Goal: Task Accomplishment & Management: Complete application form

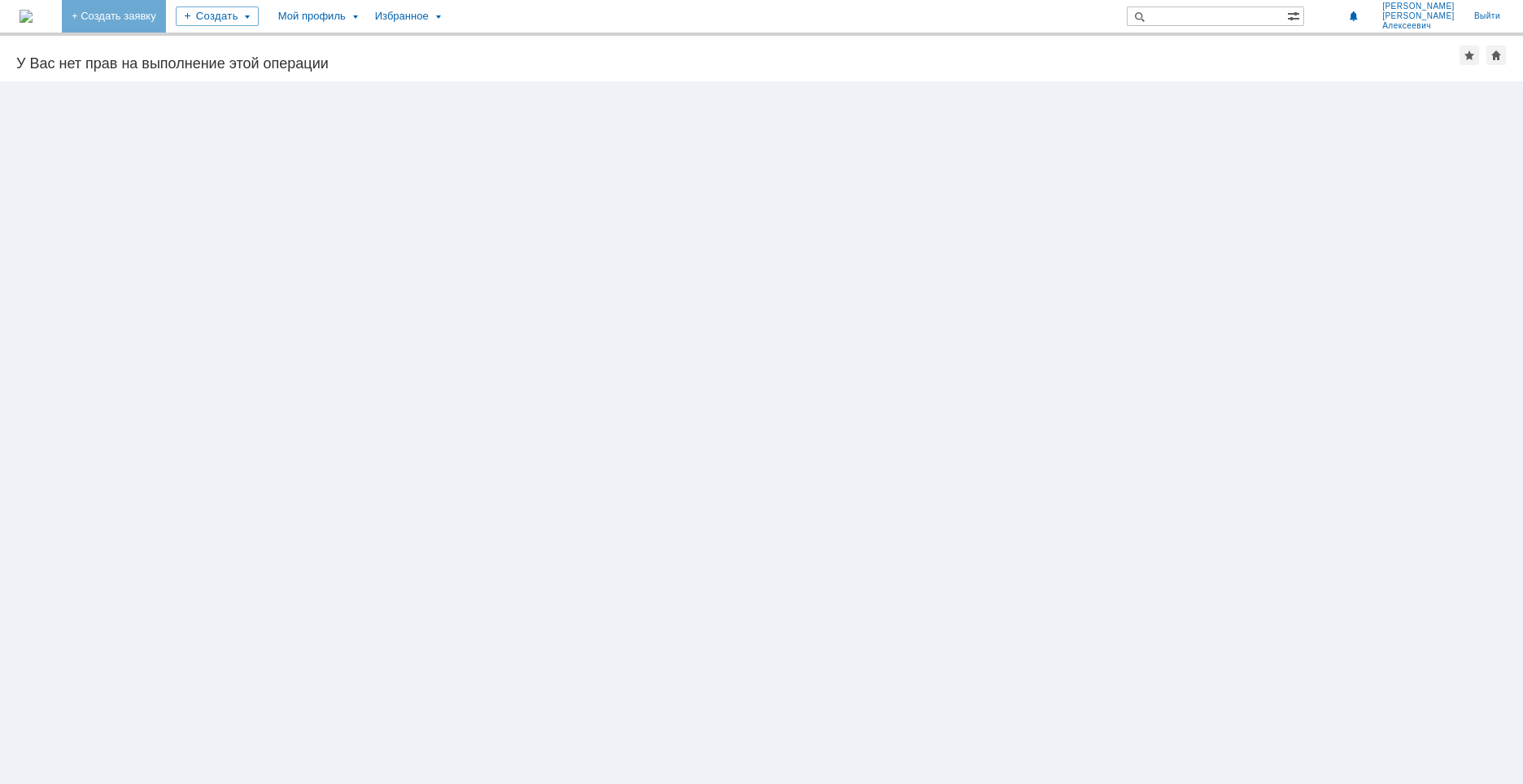
click at [166, 8] on link "+ Создать заявку" at bounding box center [114, 16] width 104 height 32
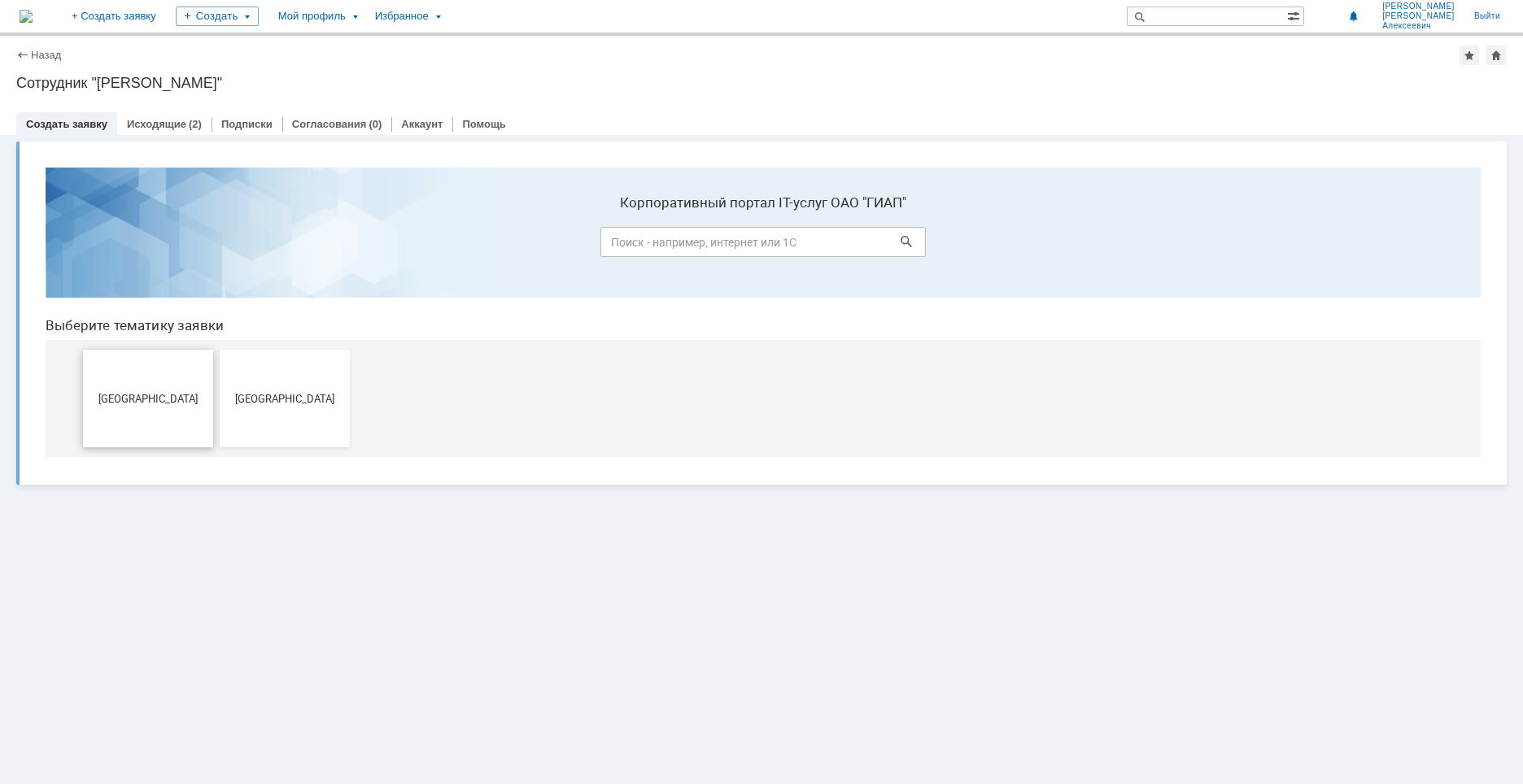
click at [180, 388] on button "Дзержинск" at bounding box center [147, 398] width 130 height 97
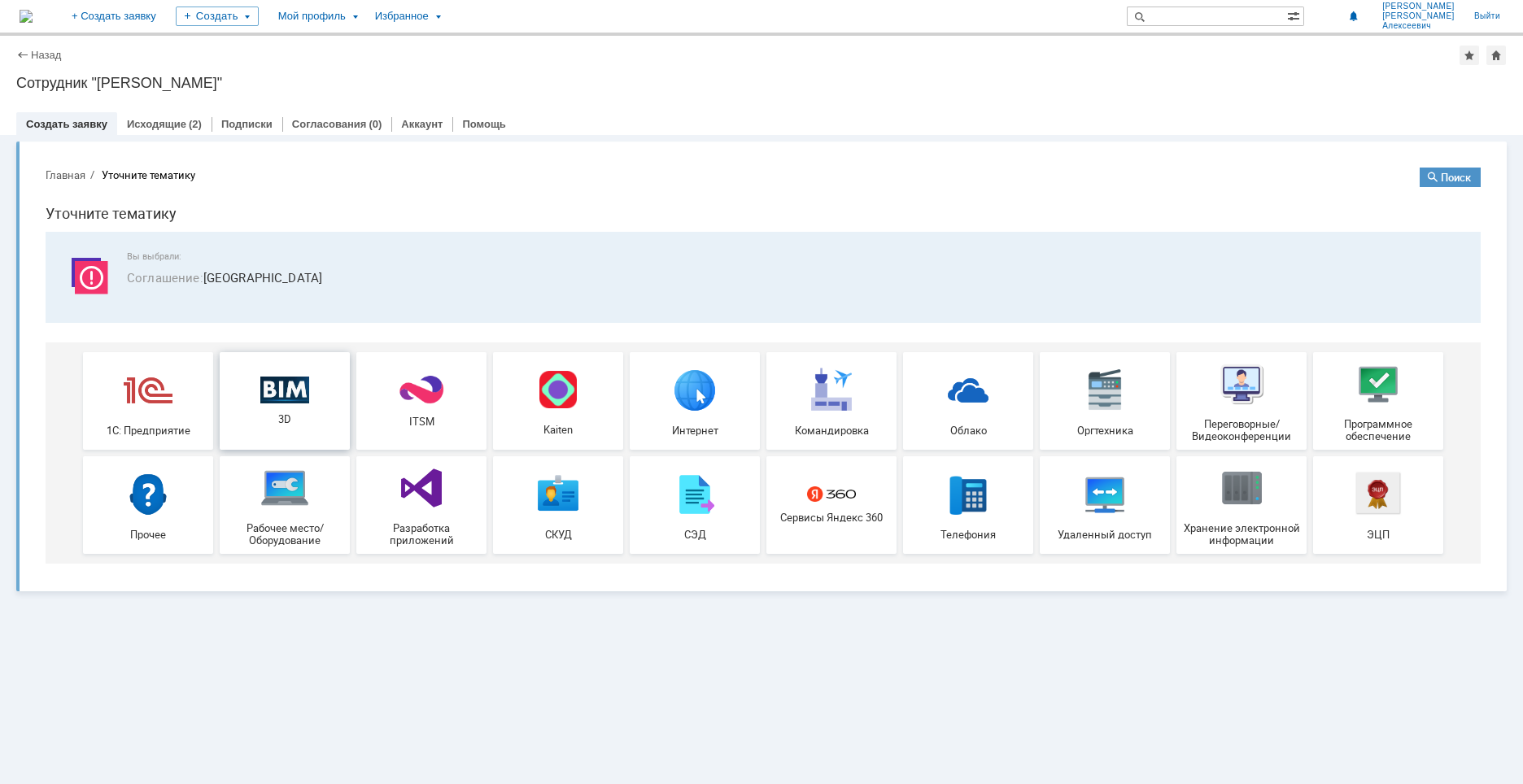
click at [291, 388] on img at bounding box center [284, 389] width 49 height 27
click at [1383, 377] on img at bounding box center [1378, 383] width 49 height 49
click at [402, 395] on img at bounding box center [421, 390] width 49 height 31
click at [289, 495] on img at bounding box center [284, 487] width 49 height 49
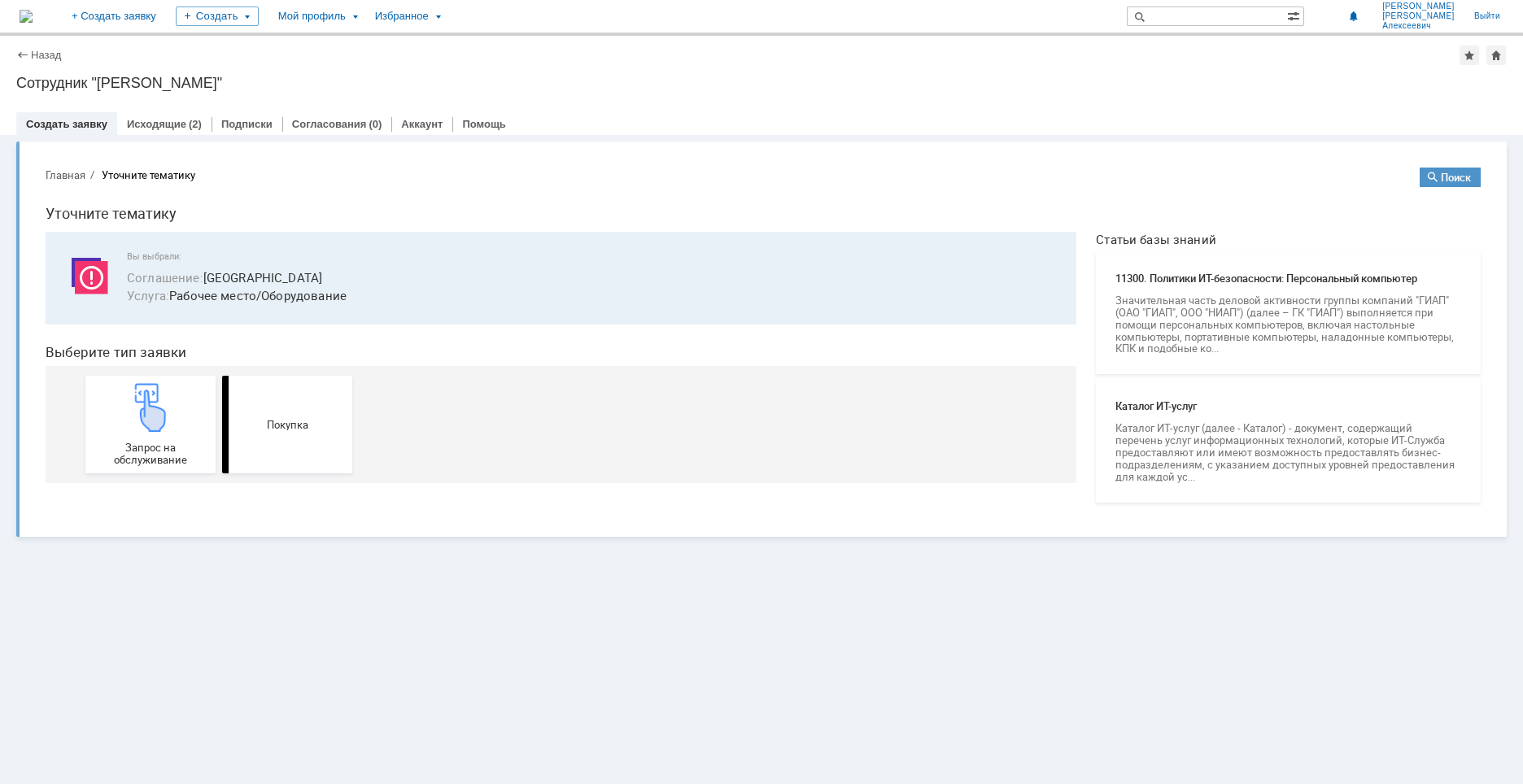
click at [30, 58] on div "Назад" at bounding box center [39, 55] width 45 height 12
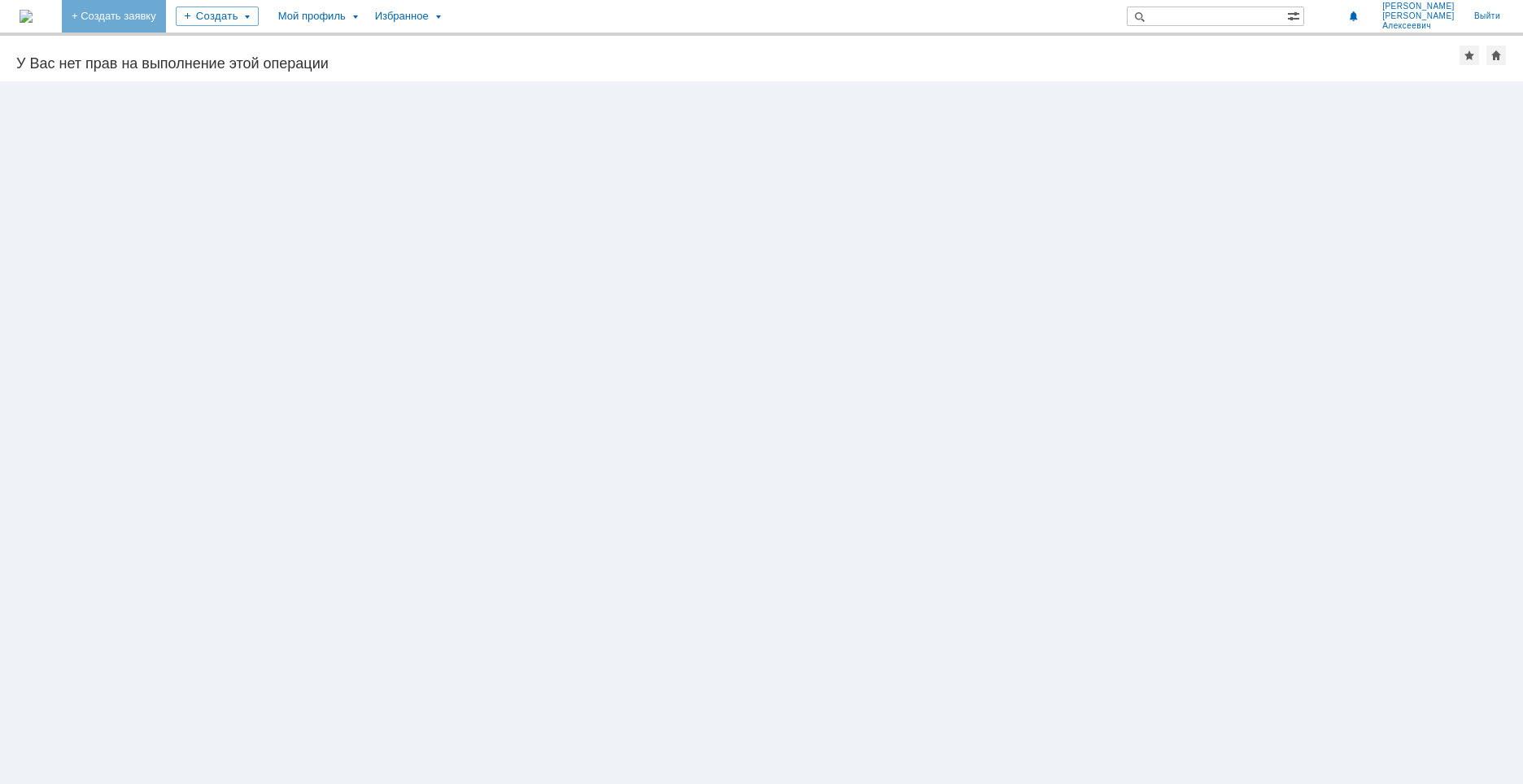
click at [166, 11] on link "+ Создать заявку" at bounding box center [114, 16] width 104 height 32
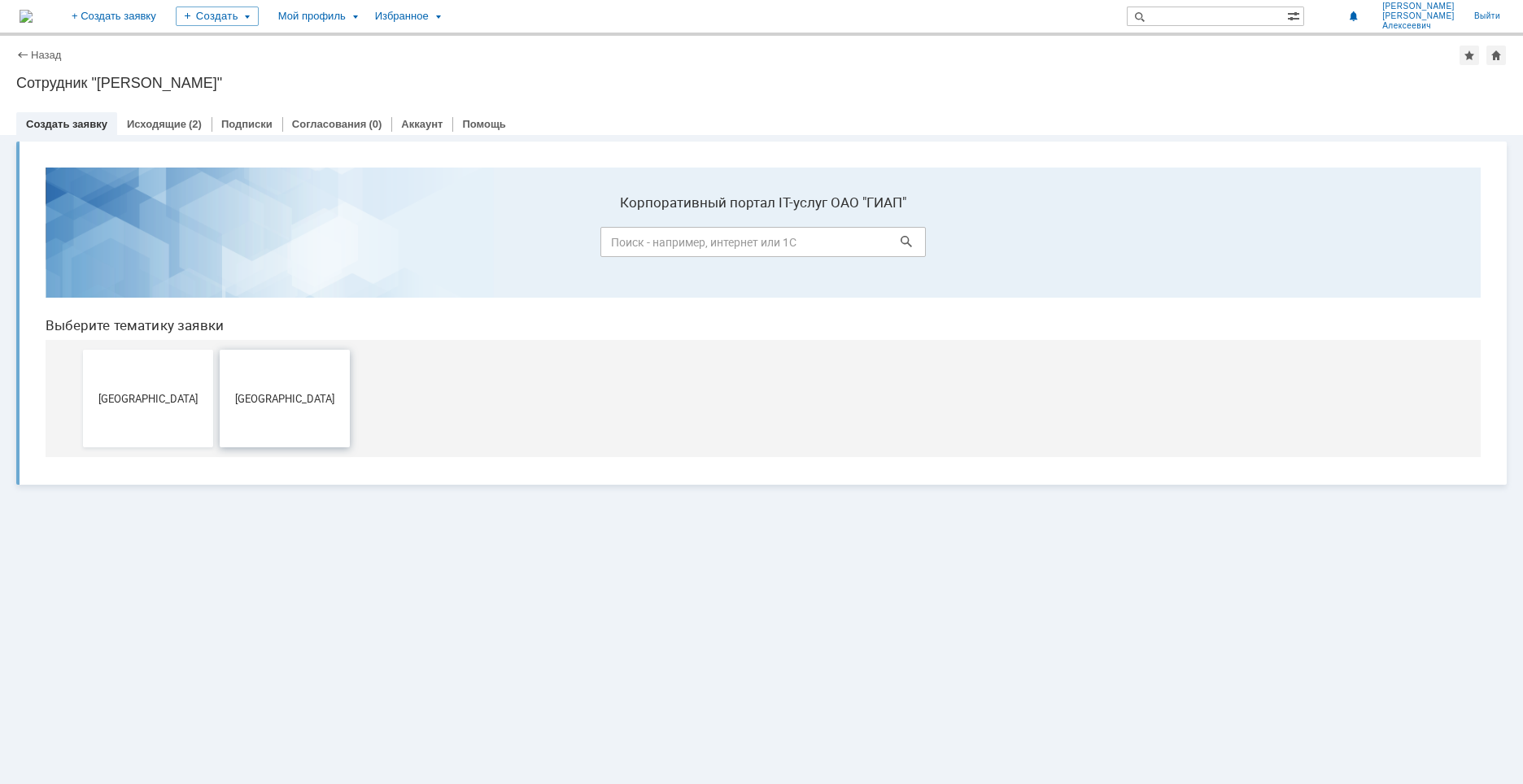
click at [283, 412] on button "Москва" at bounding box center [284, 398] width 130 height 97
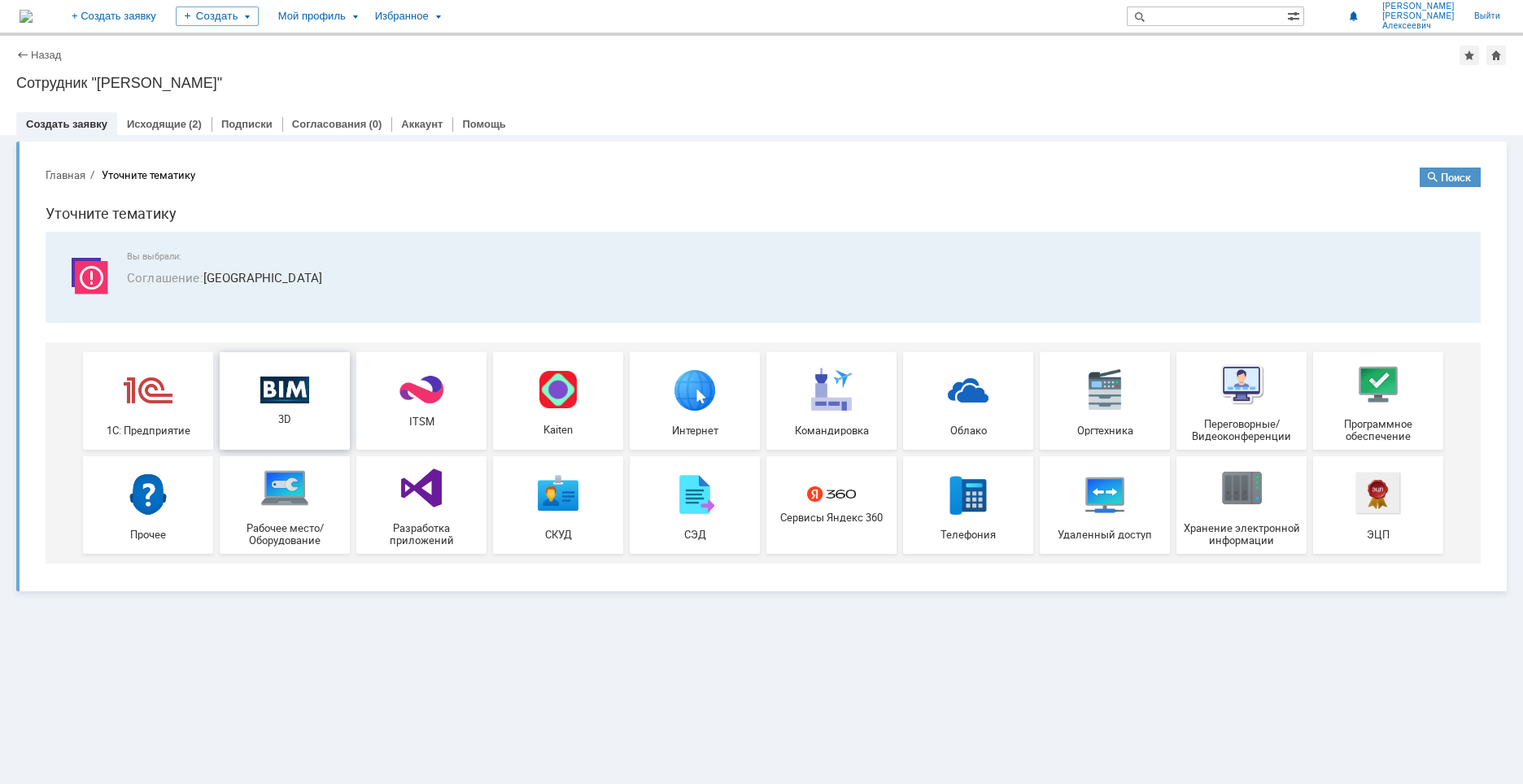
click at [297, 387] on img at bounding box center [284, 389] width 49 height 27
click at [1368, 381] on img at bounding box center [1378, 383] width 49 height 49
click at [49, 57] on link "Назад" at bounding box center [45, 55] width 30 height 12
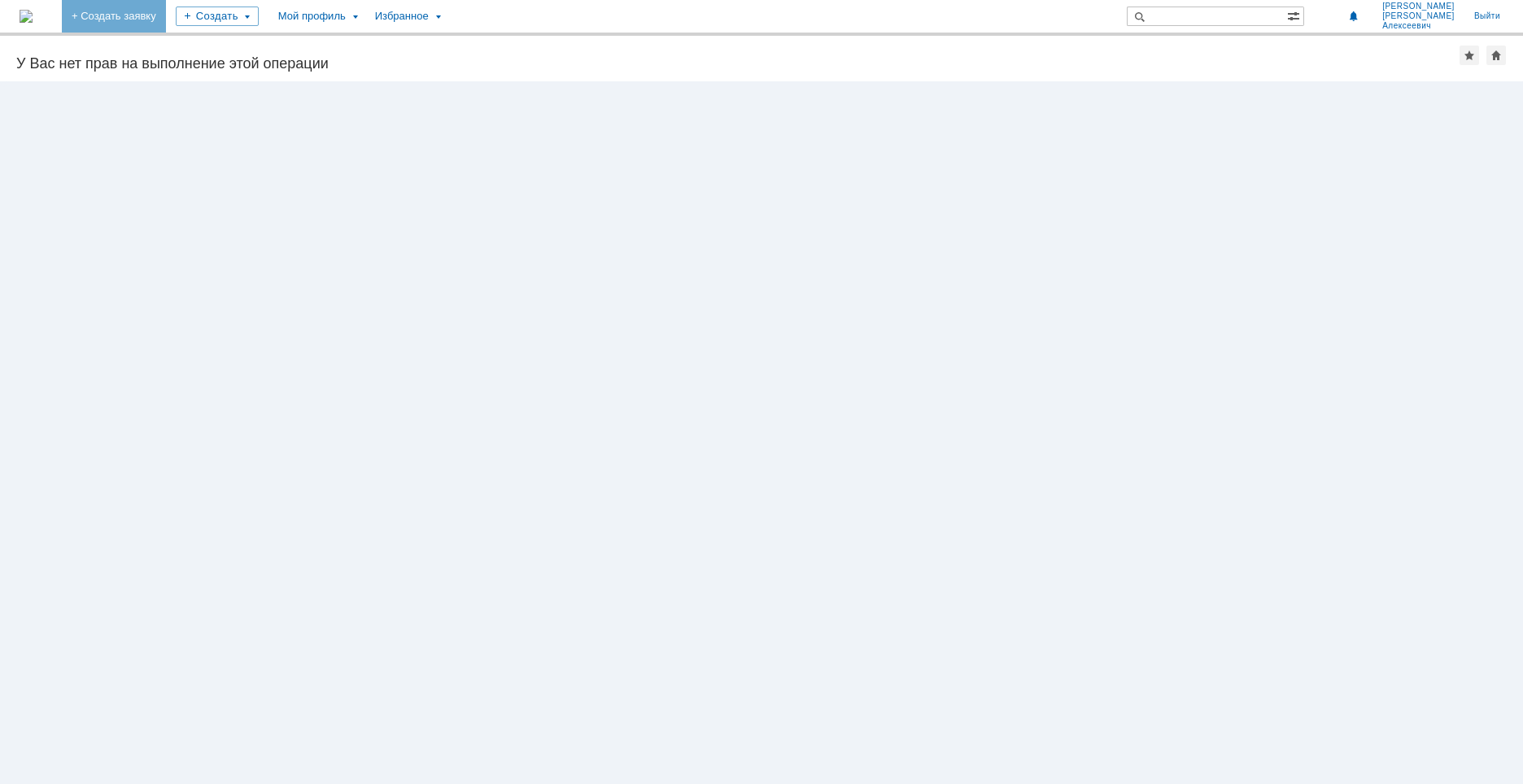
click at [166, 15] on link "+ Создать заявку" at bounding box center [114, 16] width 104 height 32
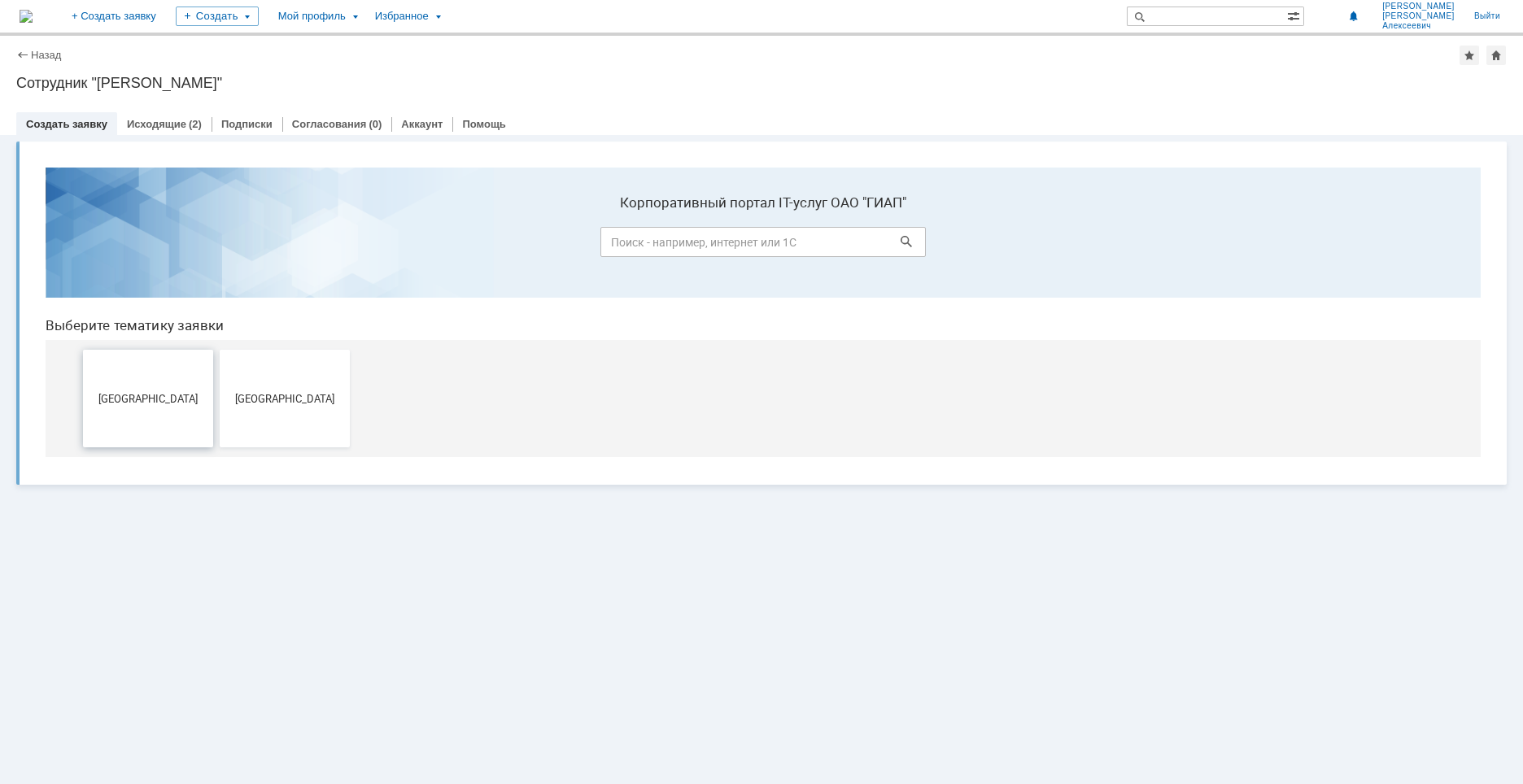
click at [199, 381] on button "Дзержинск" at bounding box center [147, 398] width 130 height 97
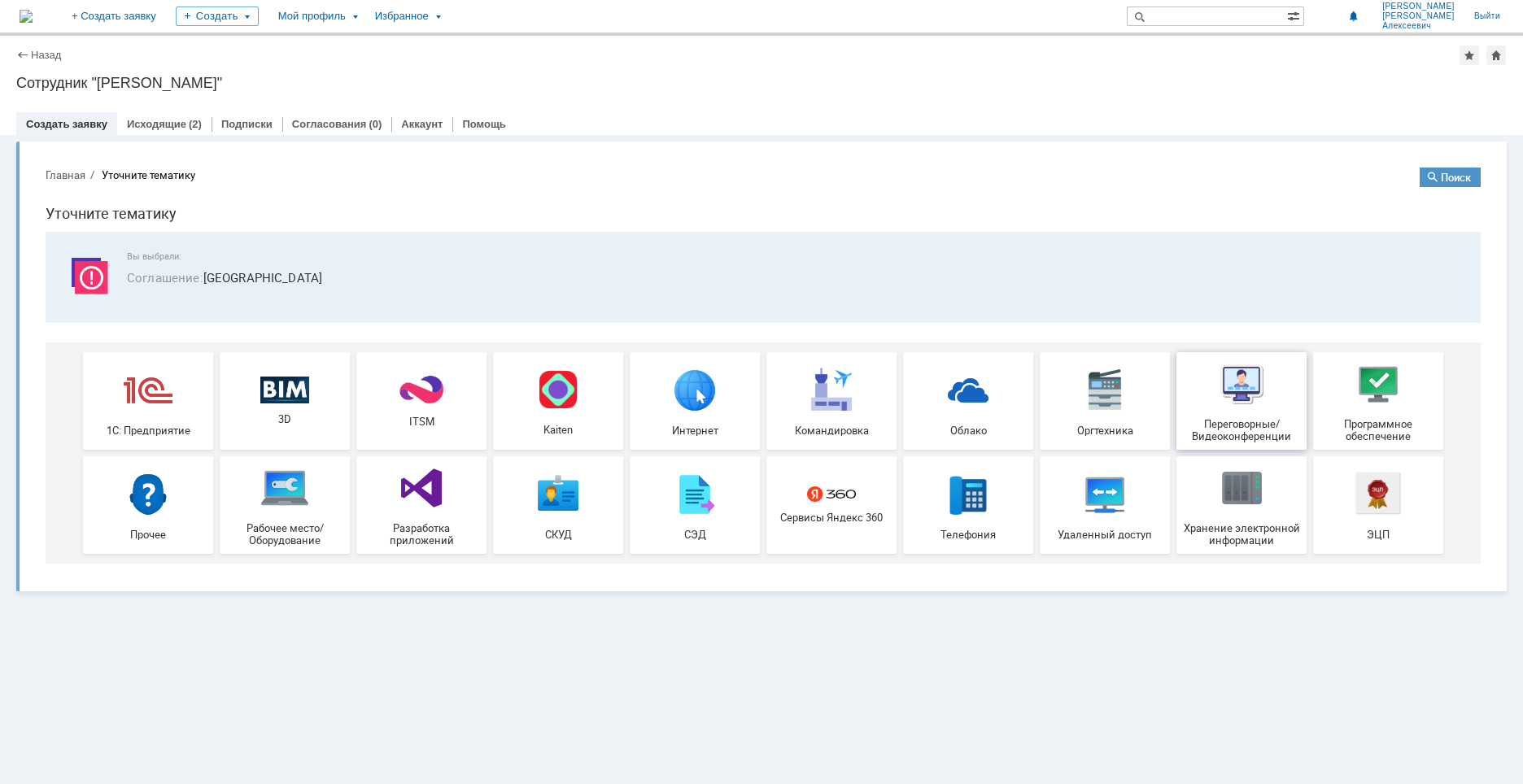
click at [1233, 402] on img at bounding box center [1241, 383] width 49 height 49
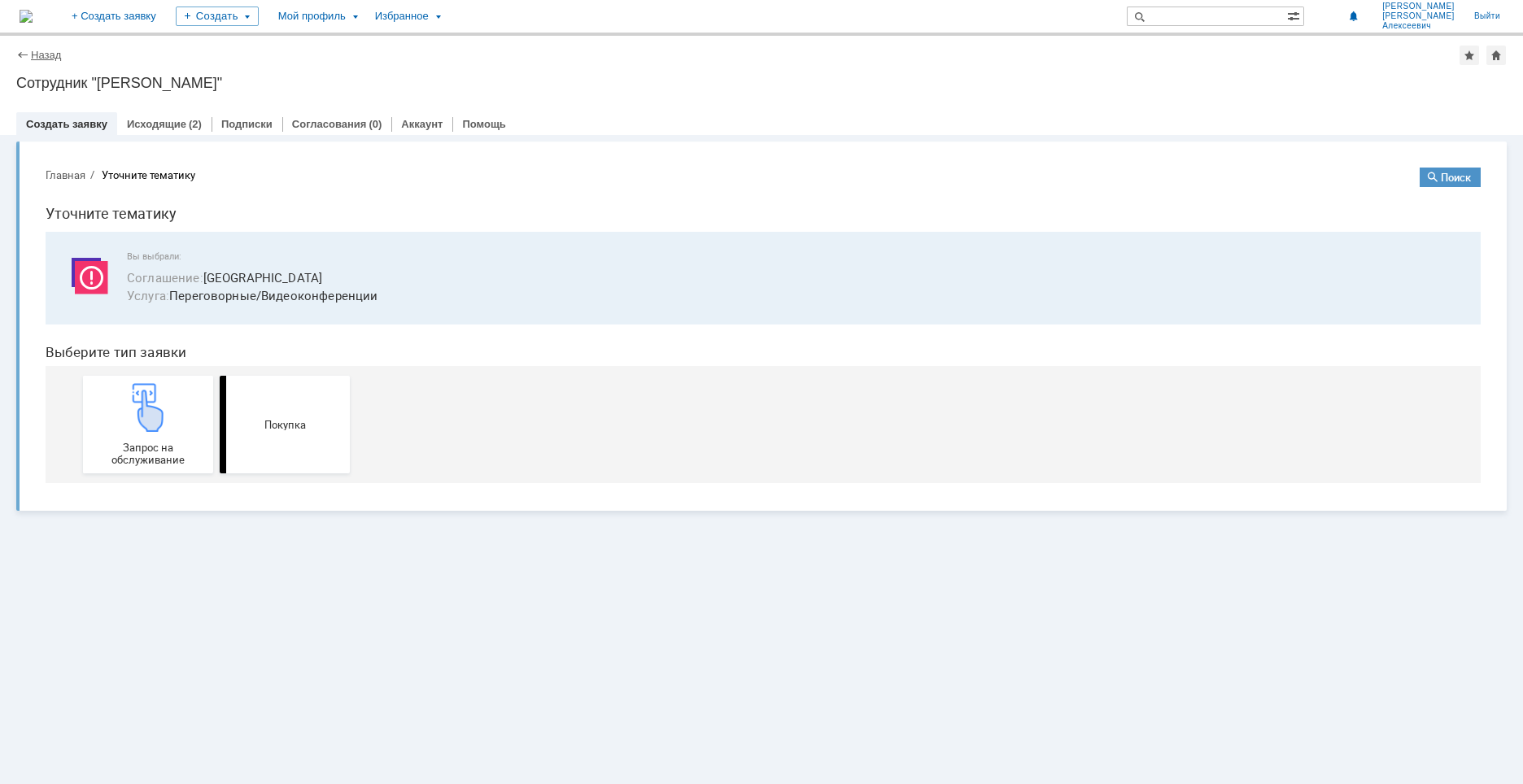
click at [44, 55] on link "Назад" at bounding box center [45, 55] width 30 height 12
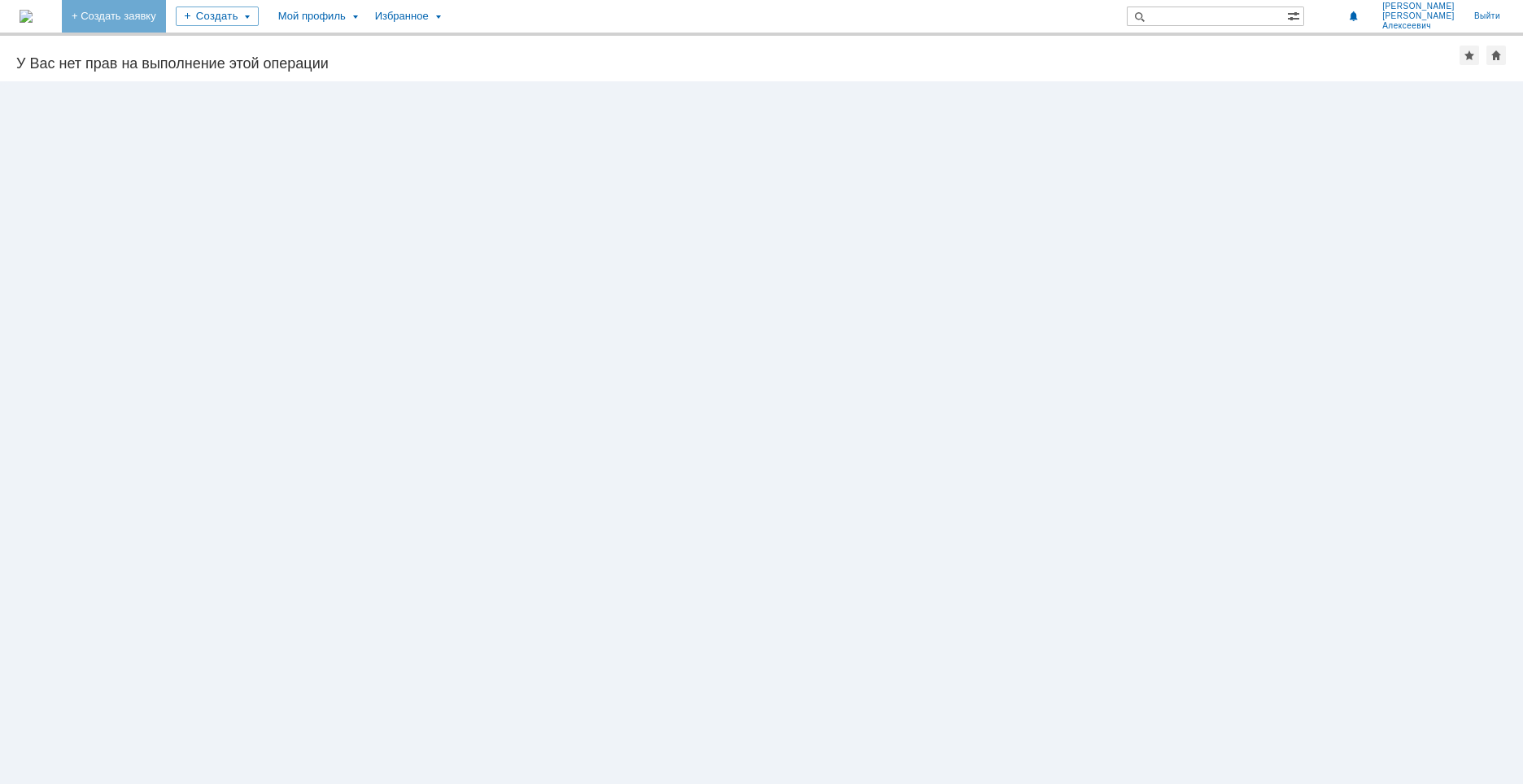
click at [166, 18] on link "+ Создать заявку" at bounding box center [114, 16] width 104 height 32
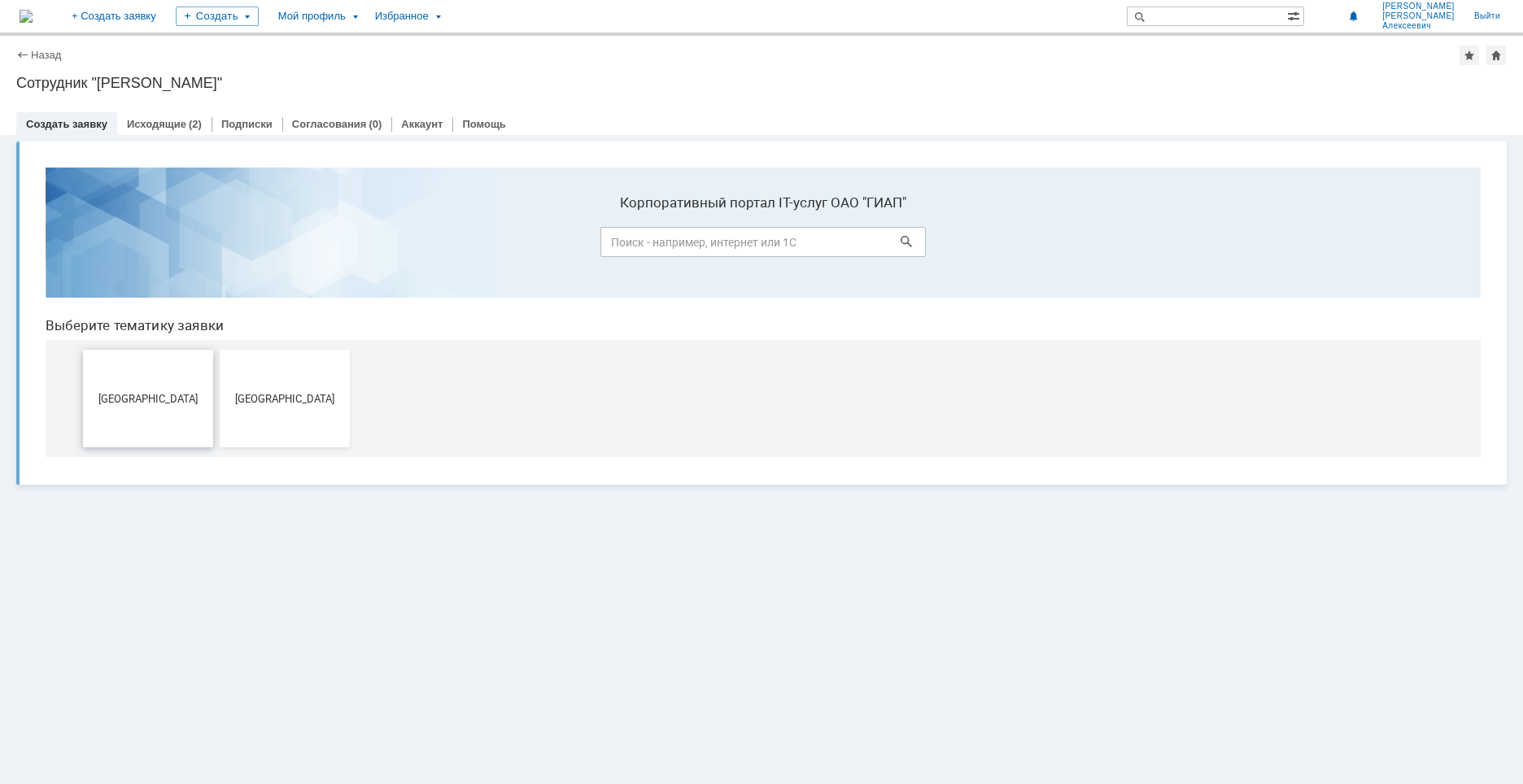
click at [180, 382] on button "Дзержинск" at bounding box center [147, 398] width 130 height 97
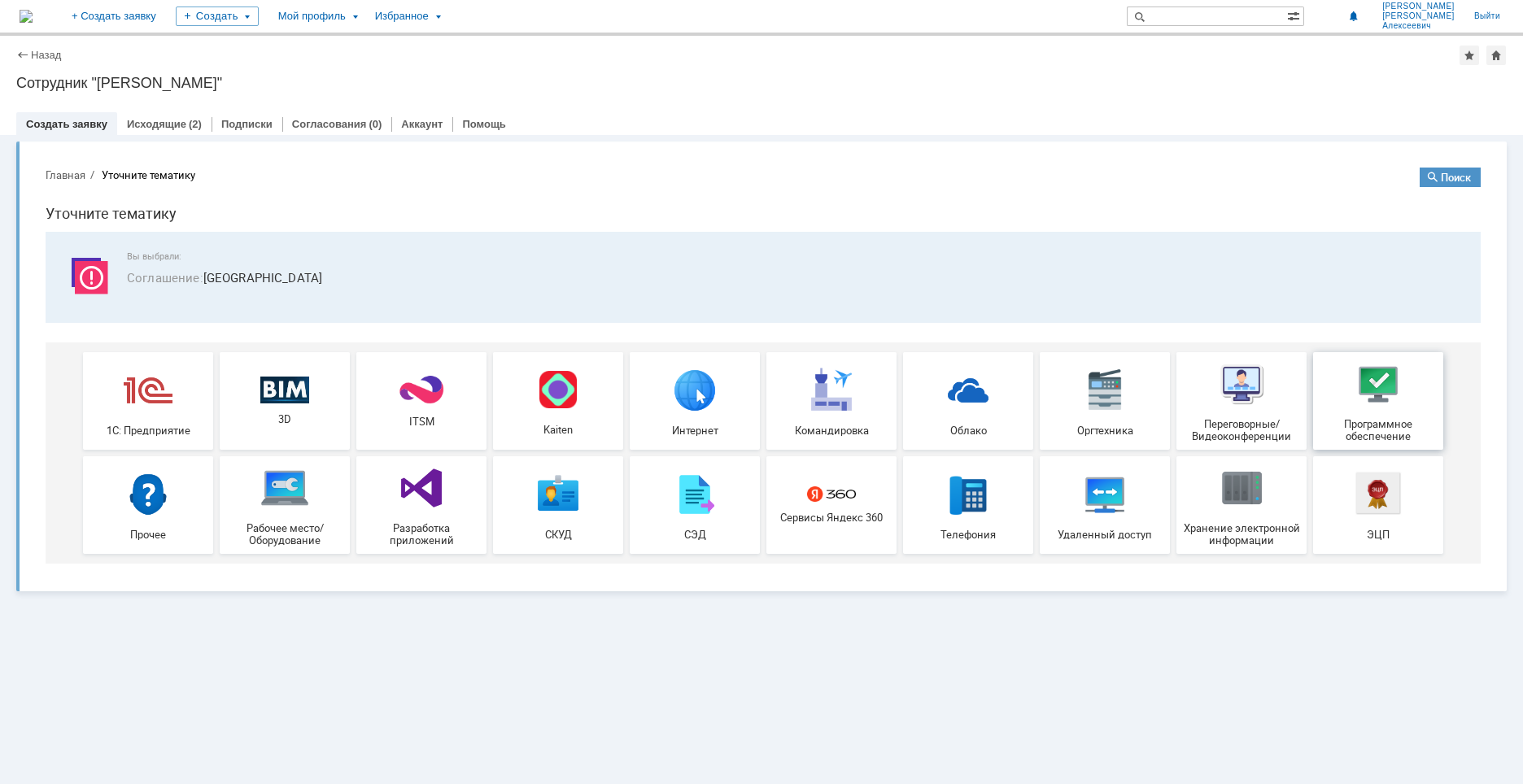
click at [1405, 409] on div "Программное обеспечение" at bounding box center [1378, 401] width 121 height 83
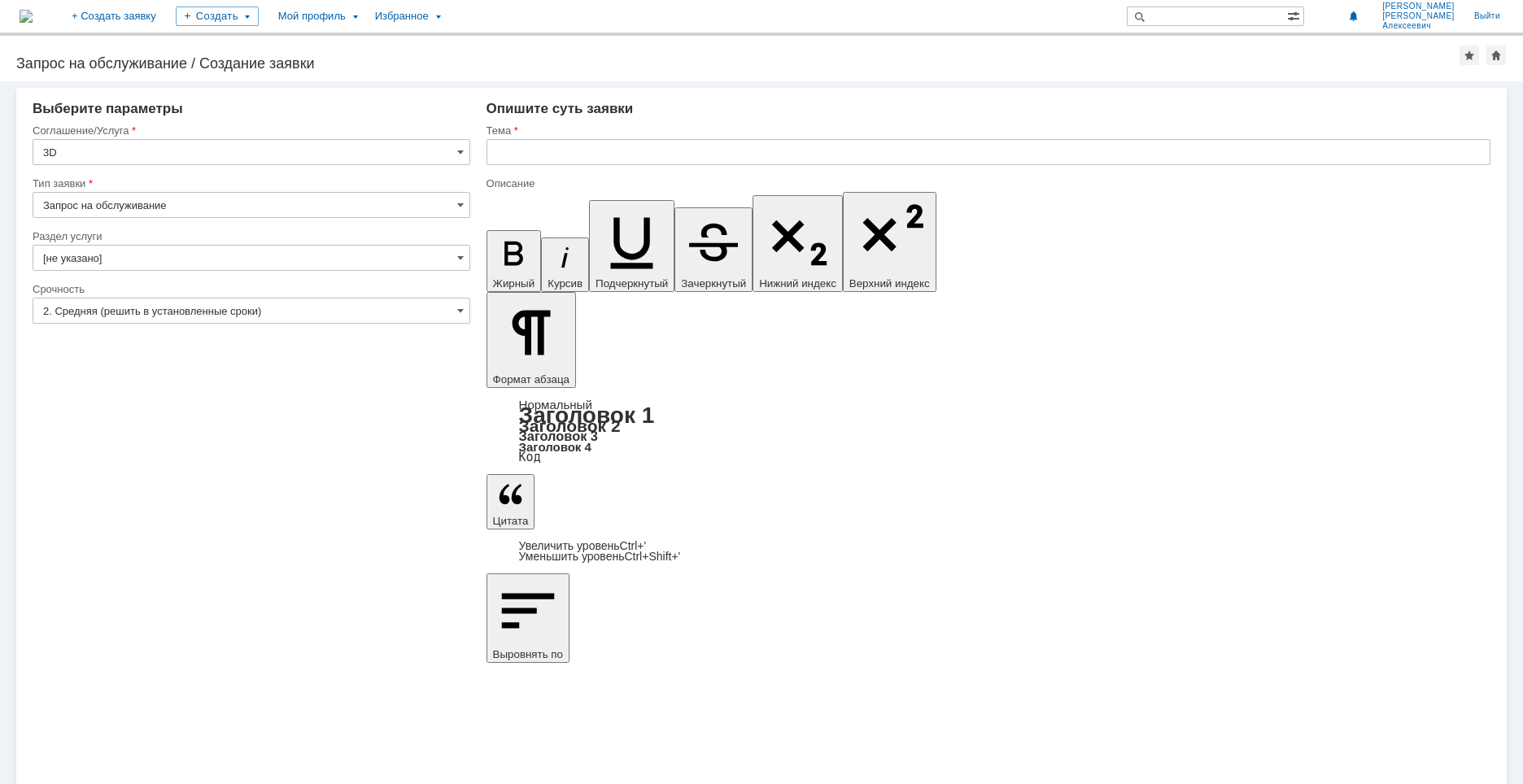
click at [371, 203] on input "Запрос на обслуживание" at bounding box center [251, 204] width 438 height 26
click at [458, 202] on span at bounding box center [460, 205] width 7 height 13
type input "Запрос на обслуживание"
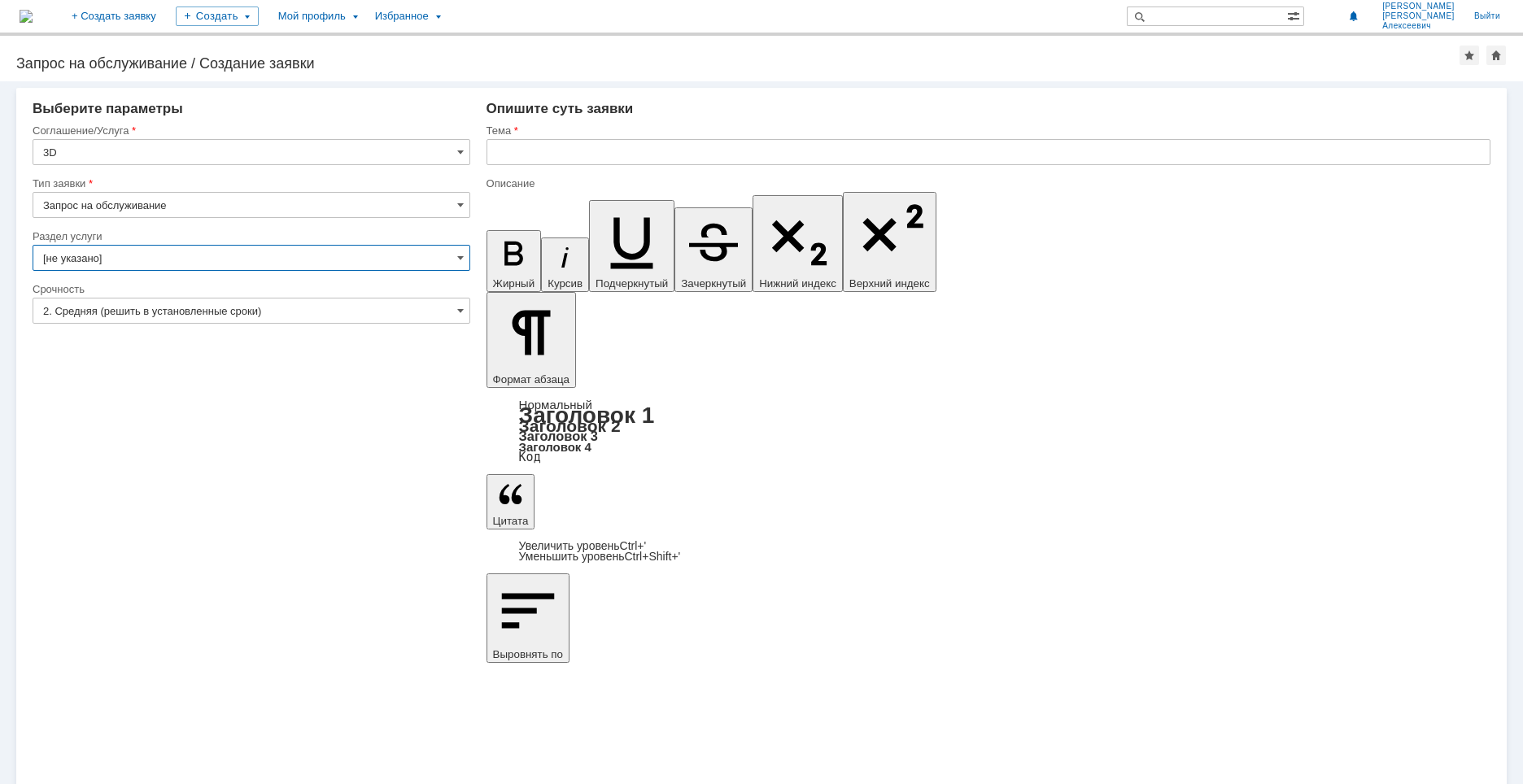
click at [255, 253] on input "[не указано]" at bounding box center [251, 257] width 438 height 26
click at [326, 537] on div "Внимание! Выберите параметры Соглашение/Услуга 3D Тип заявки Запрос на обслужив…" at bounding box center [761, 432] width 1523 height 702
type input "[не указано]"
click at [326, 306] on input "2. Средняя (решить в установленные сроки)" at bounding box center [251, 310] width 438 height 26
click at [318, 504] on div "Внимание! Выберите параметры Соглашение/Услуга 3D Тип заявки Запрос на обслужив…" at bounding box center [761, 432] width 1523 height 702
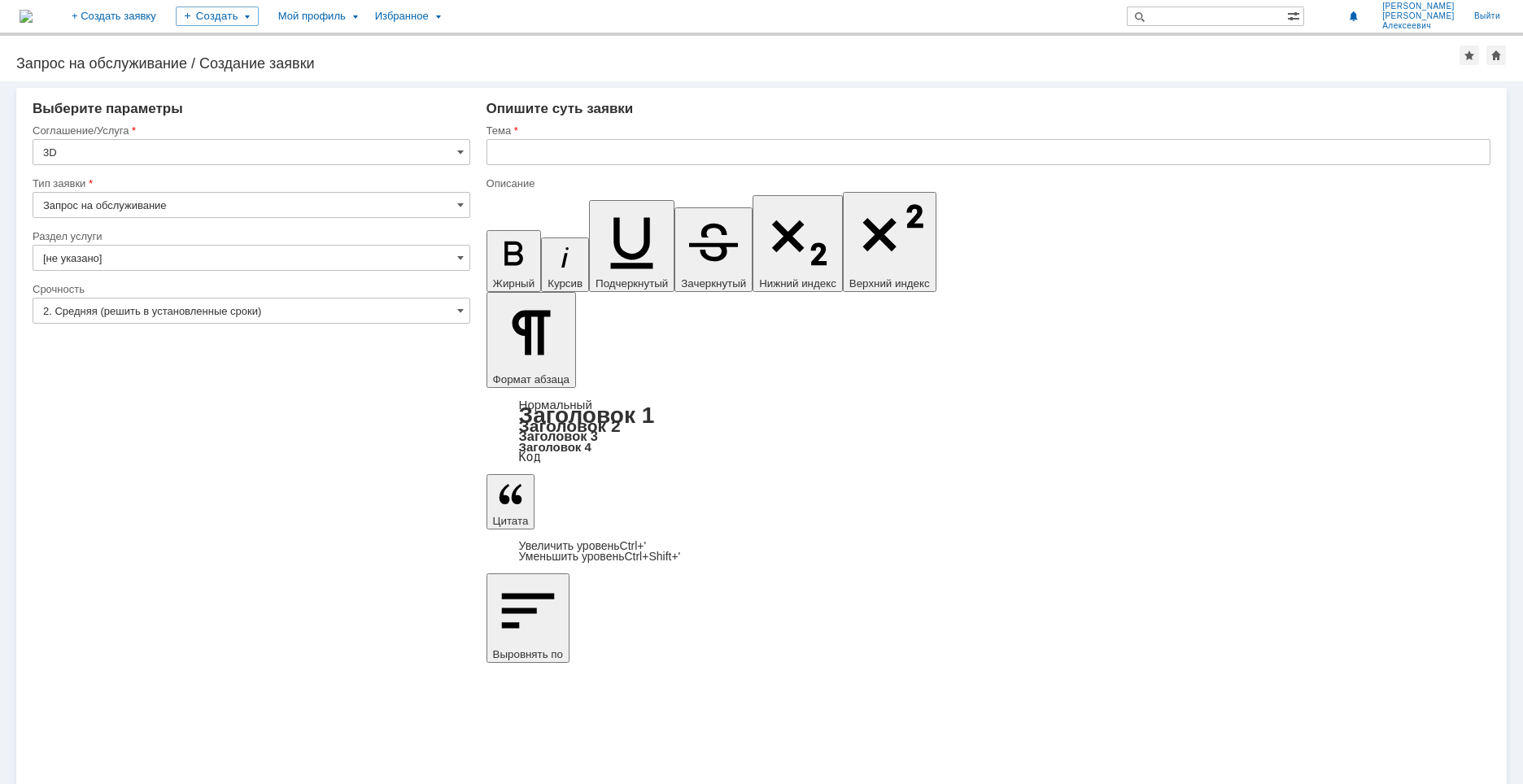
type input "2. Средняя (решить в установленные сроки)"
click at [255, 198] on input "Запрос на обслуживание" at bounding box center [251, 204] width 438 height 26
type input "Запрос на обслуживание"
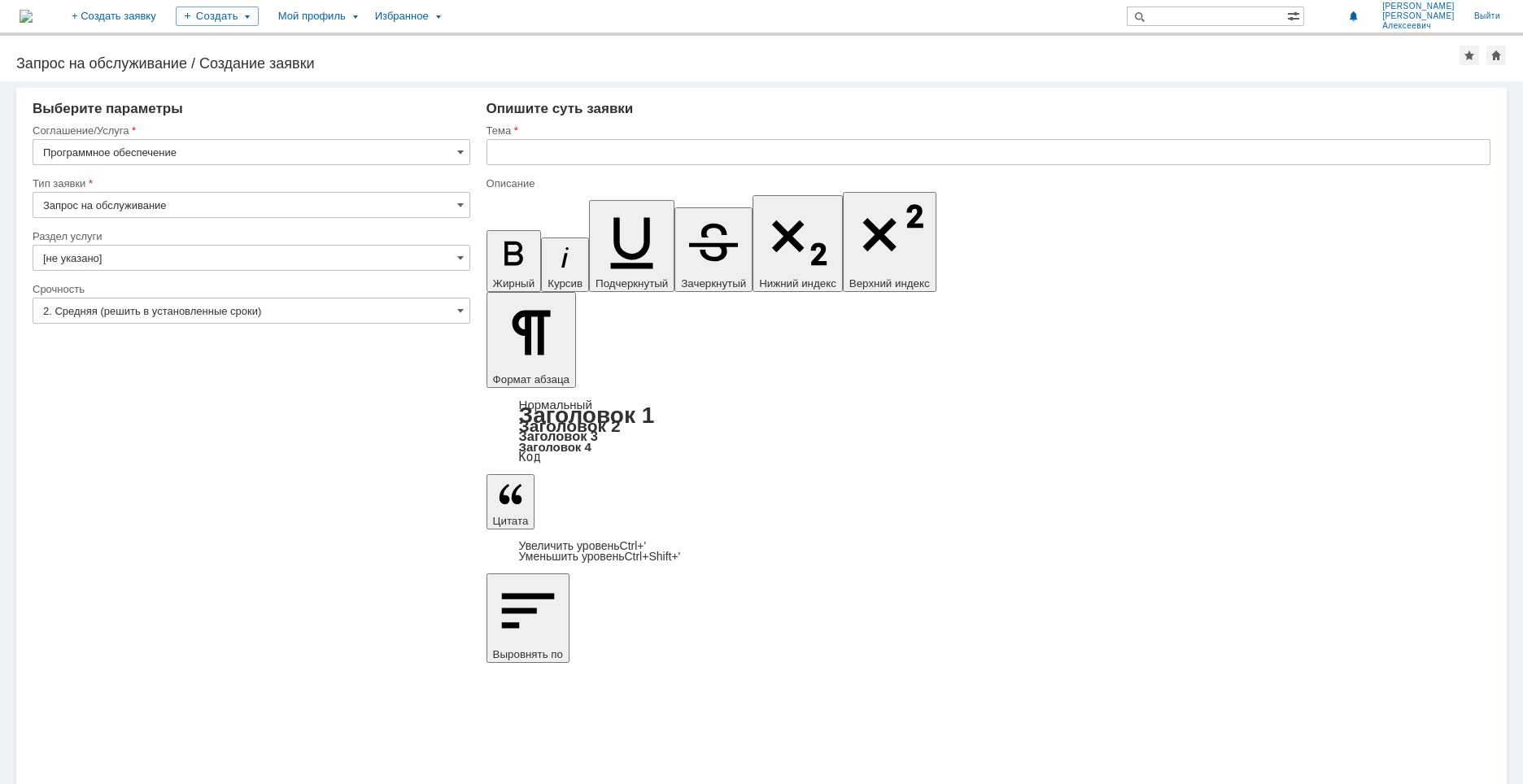
click at [372, 261] on input "[не указано]" at bounding box center [251, 257] width 438 height 26
click at [517, 450] on div "Внимание! Выберите параметры Соглашение/Услуга Программное обеспечение Тип заяв…" at bounding box center [761, 432] width 1523 height 702
type input "[не указано]"
click at [316, 206] on input "Запрос на обслуживание" at bounding box center [251, 204] width 438 height 26
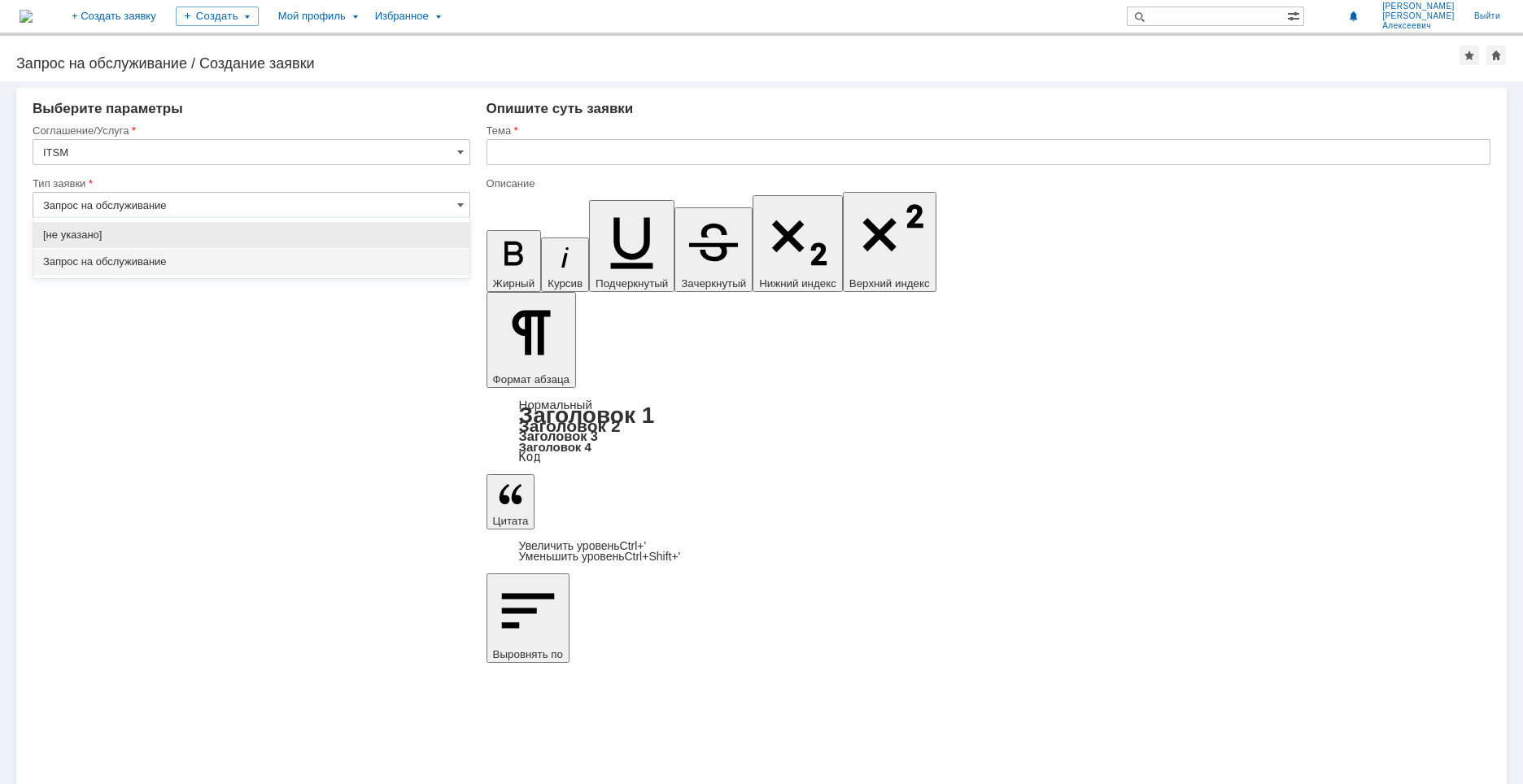
click at [316, 206] on input "Запрос на обслуживание" at bounding box center [251, 204] width 438 height 26
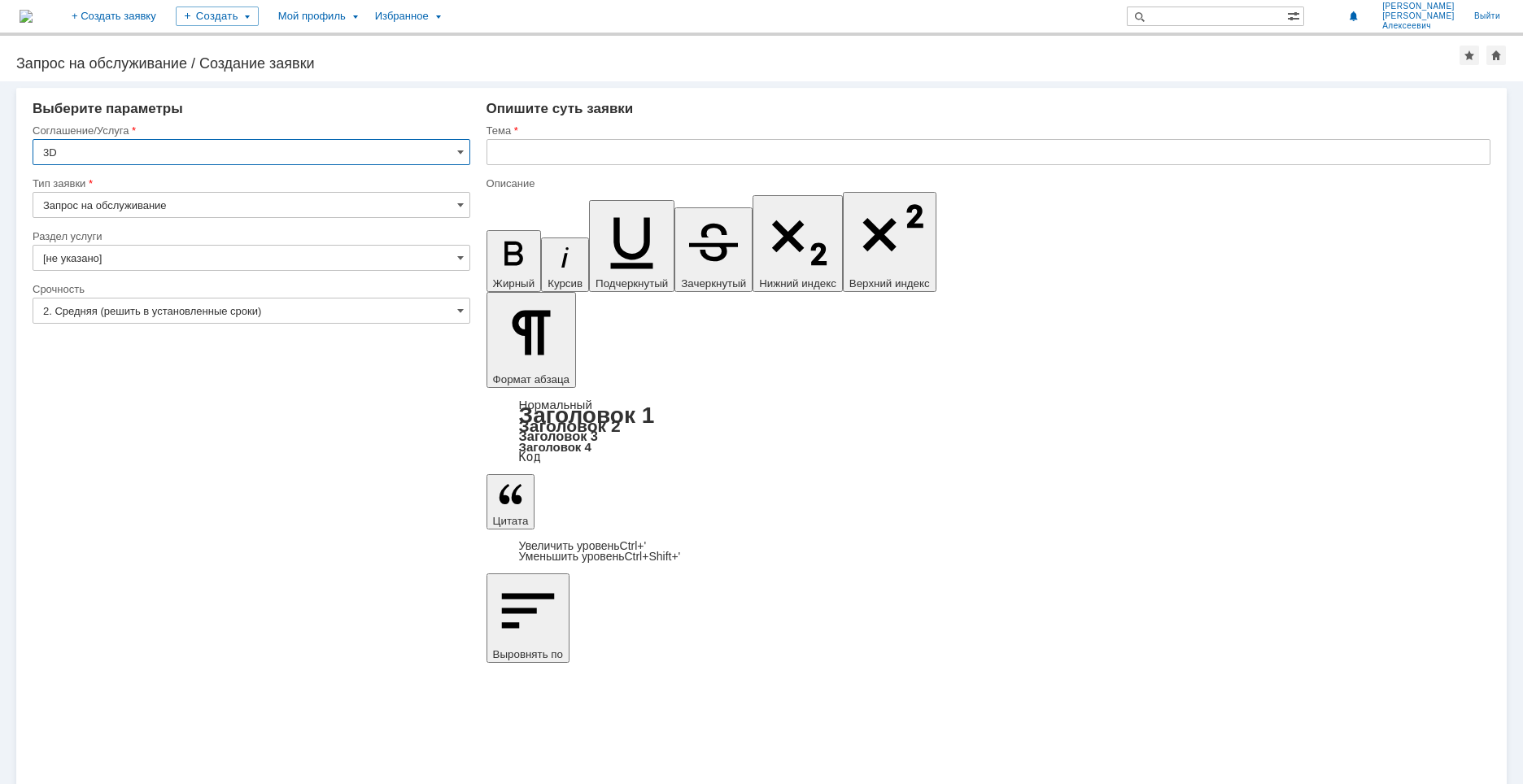
click at [307, 262] on input "[не указано]" at bounding box center [251, 257] width 438 height 26
click at [38, 50] on div "Назад | Запрос на обслуживание / Создание заявки Запрос на обслуживание / Созда…" at bounding box center [761, 58] width 1523 height 45
type input "[не указано]"
click at [164, 257] on input "[не указано]" at bounding box center [251, 257] width 438 height 26
click at [321, 197] on input "Запрос на обслуживание" at bounding box center [251, 204] width 438 height 26
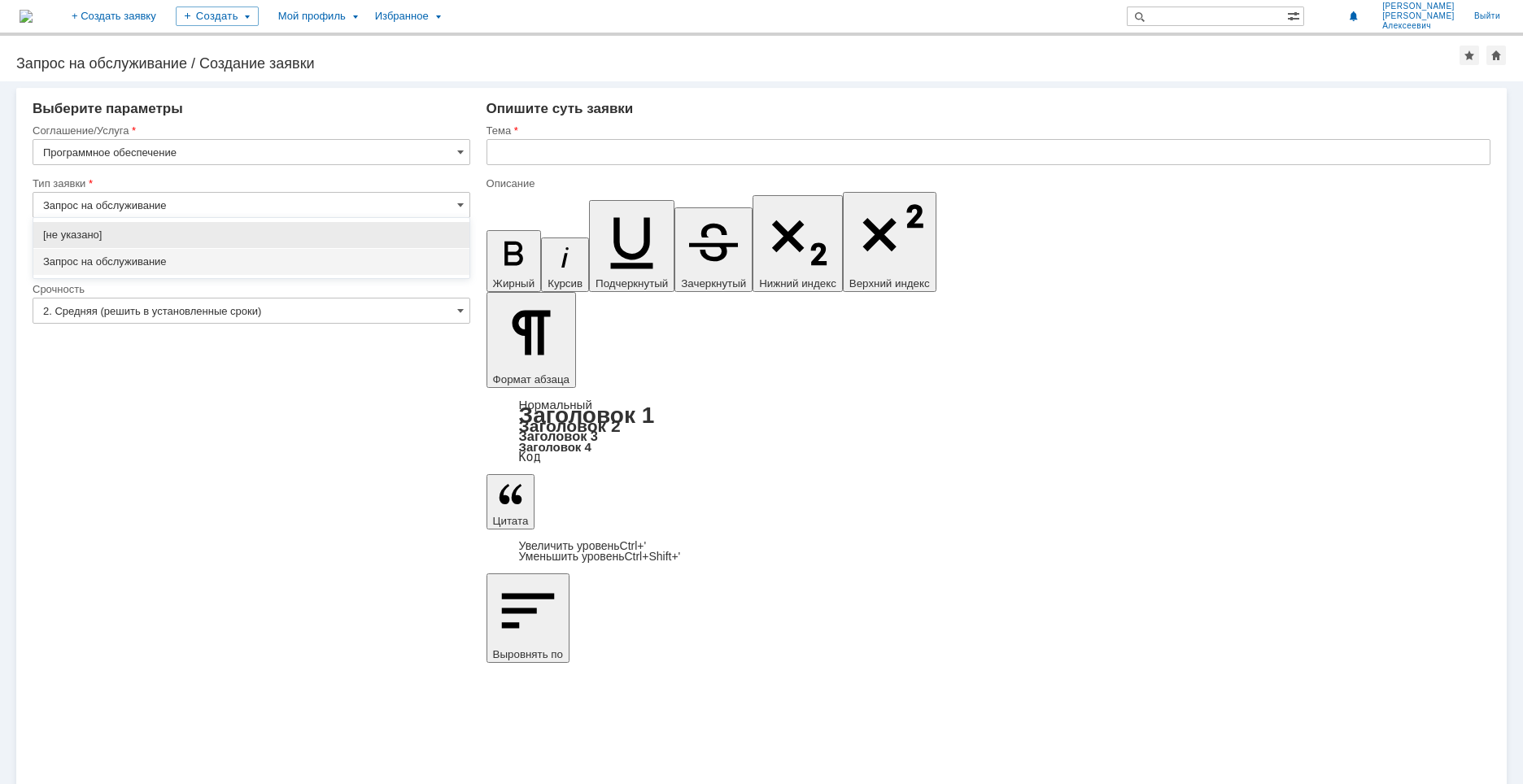
type input "[не указано]"
click at [321, 197] on input "Запрос на обслуживание" at bounding box center [251, 204] width 438 height 26
click at [336, 202] on input "Запрос на обслуживание" at bounding box center [251, 204] width 438 height 26
type input "Запрос на обслуживание"
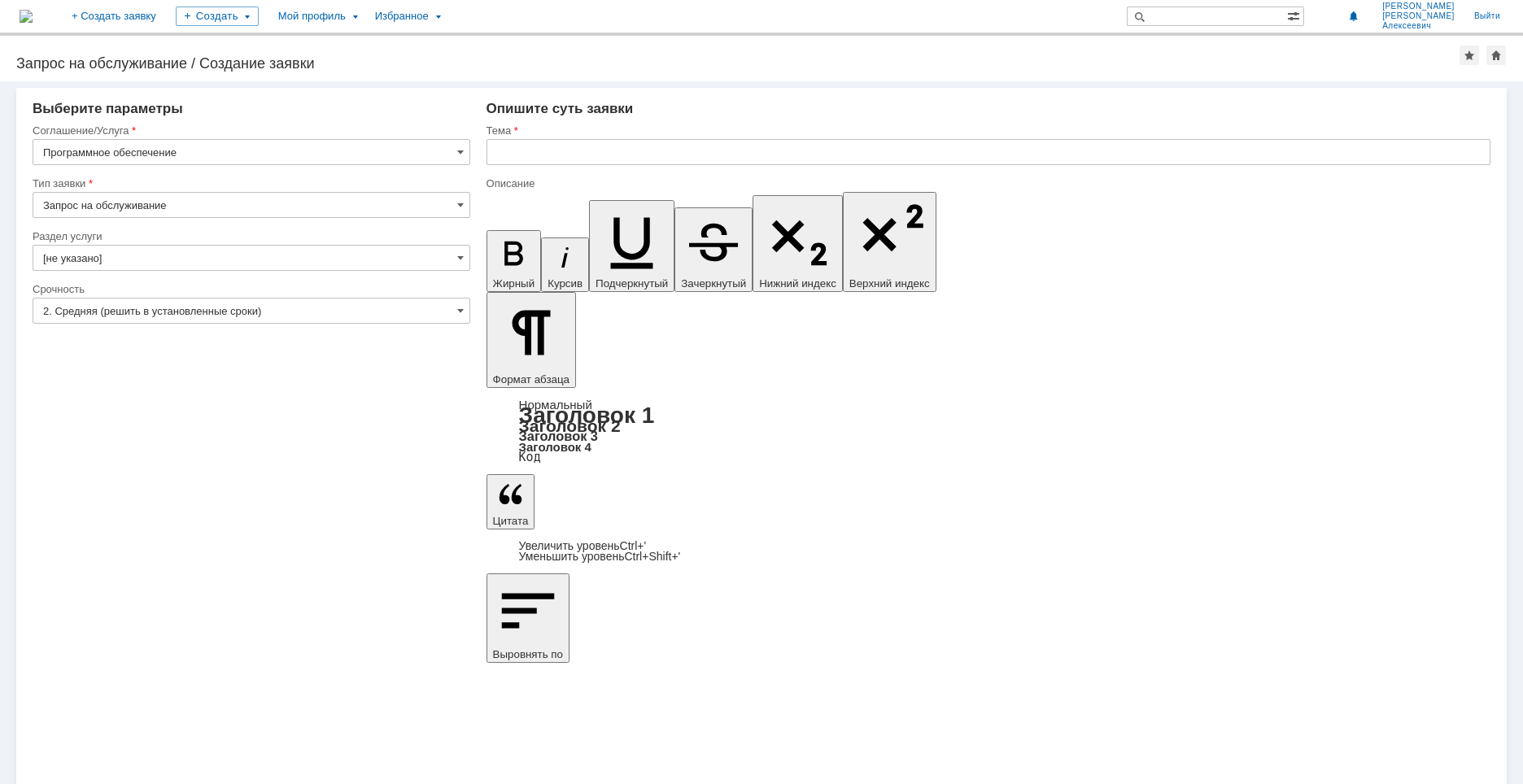
click at [320, 249] on input "[не указано]" at bounding box center [251, 257] width 438 height 26
click at [324, 257] on input "text" at bounding box center [251, 257] width 438 height 26
type input "[не указано]"
click at [521, 163] on input "text" at bounding box center [988, 151] width 1004 height 26
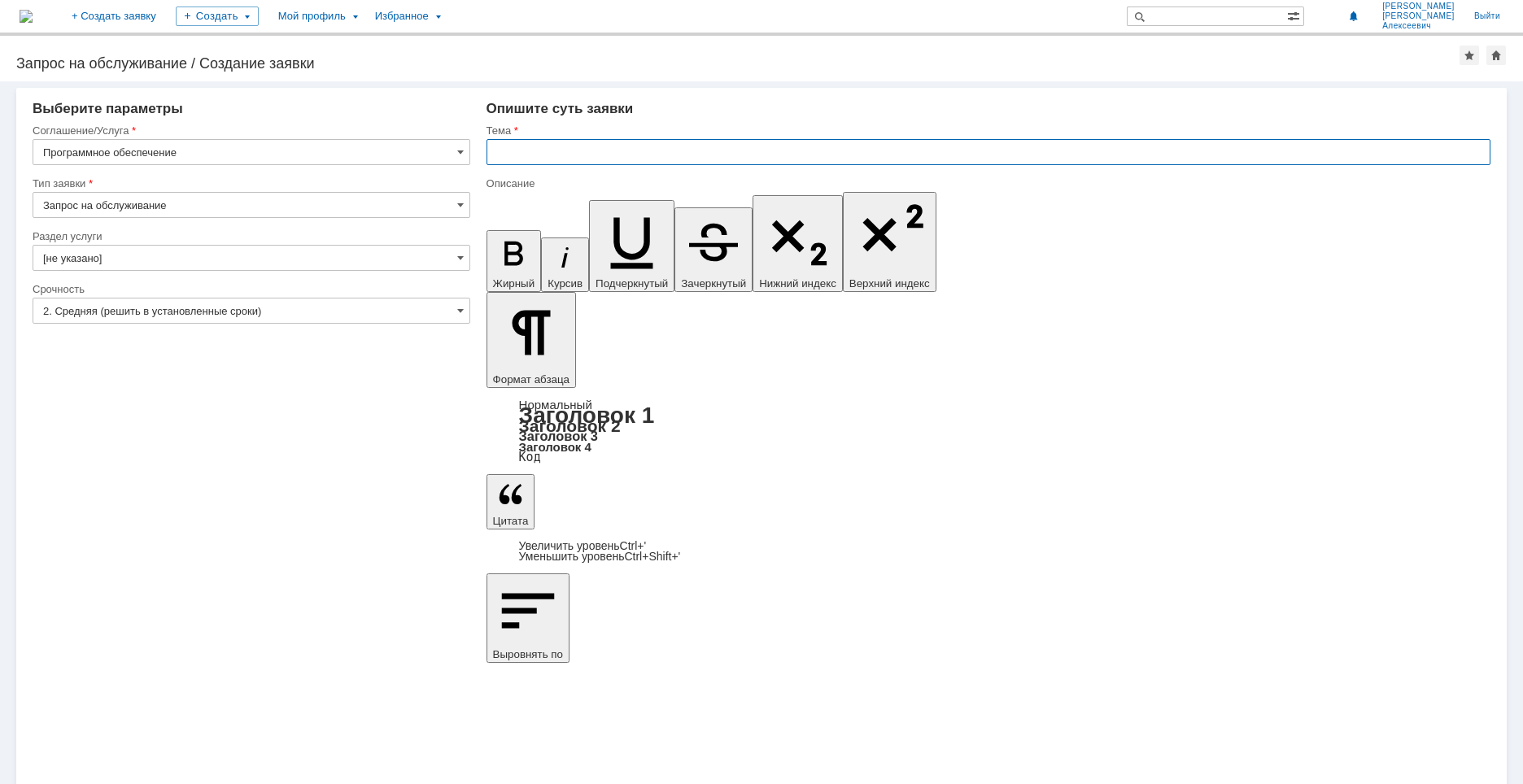
paste input "NavisWorks manage"
type input "NavisWorks manage"
click at [210, 255] on input "[не указано]" at bounding box center [251, 257] width 438 height 26
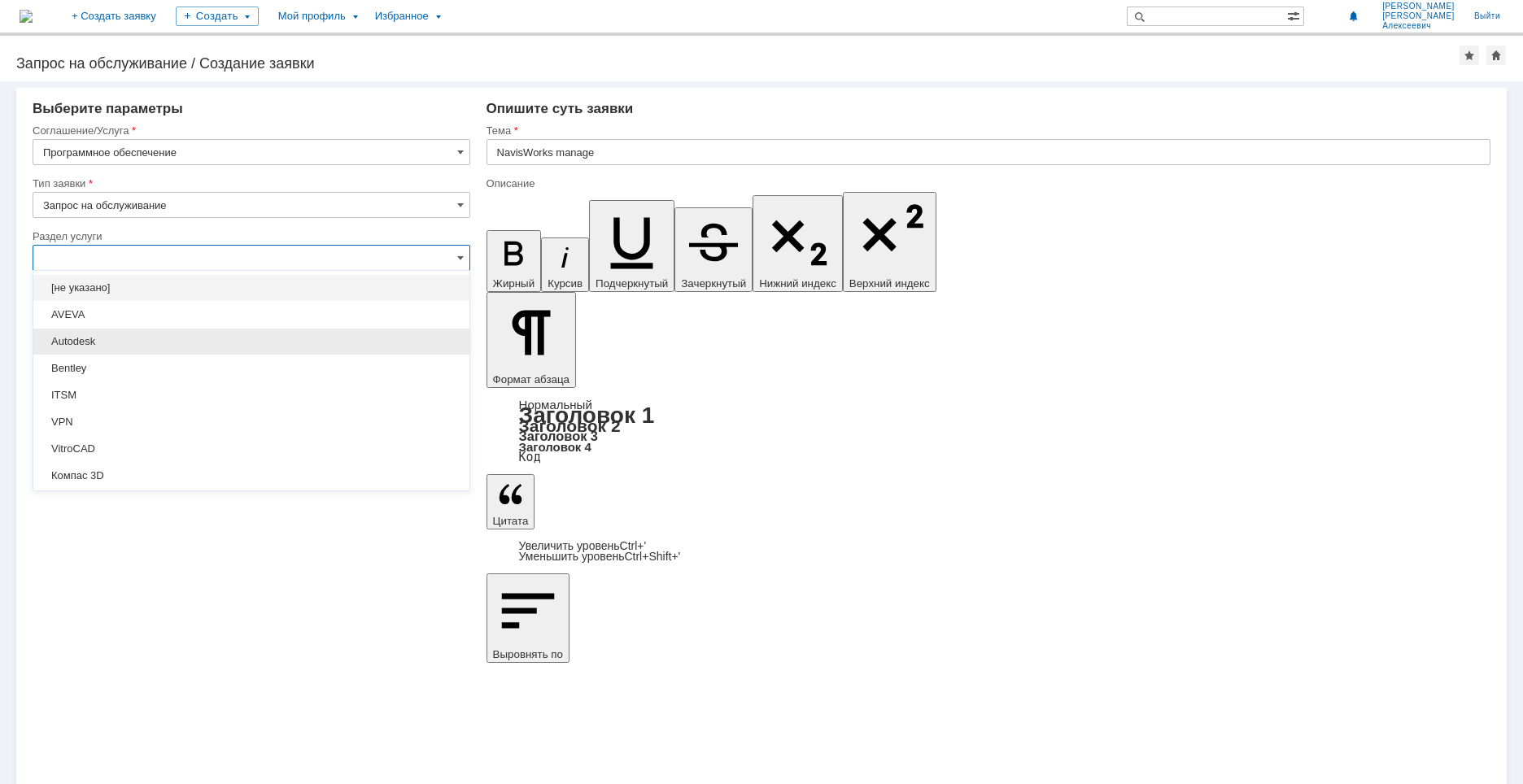
click at [200, 342] on span "Autodesk" at bounding box center [251, 342] width 416 height 13
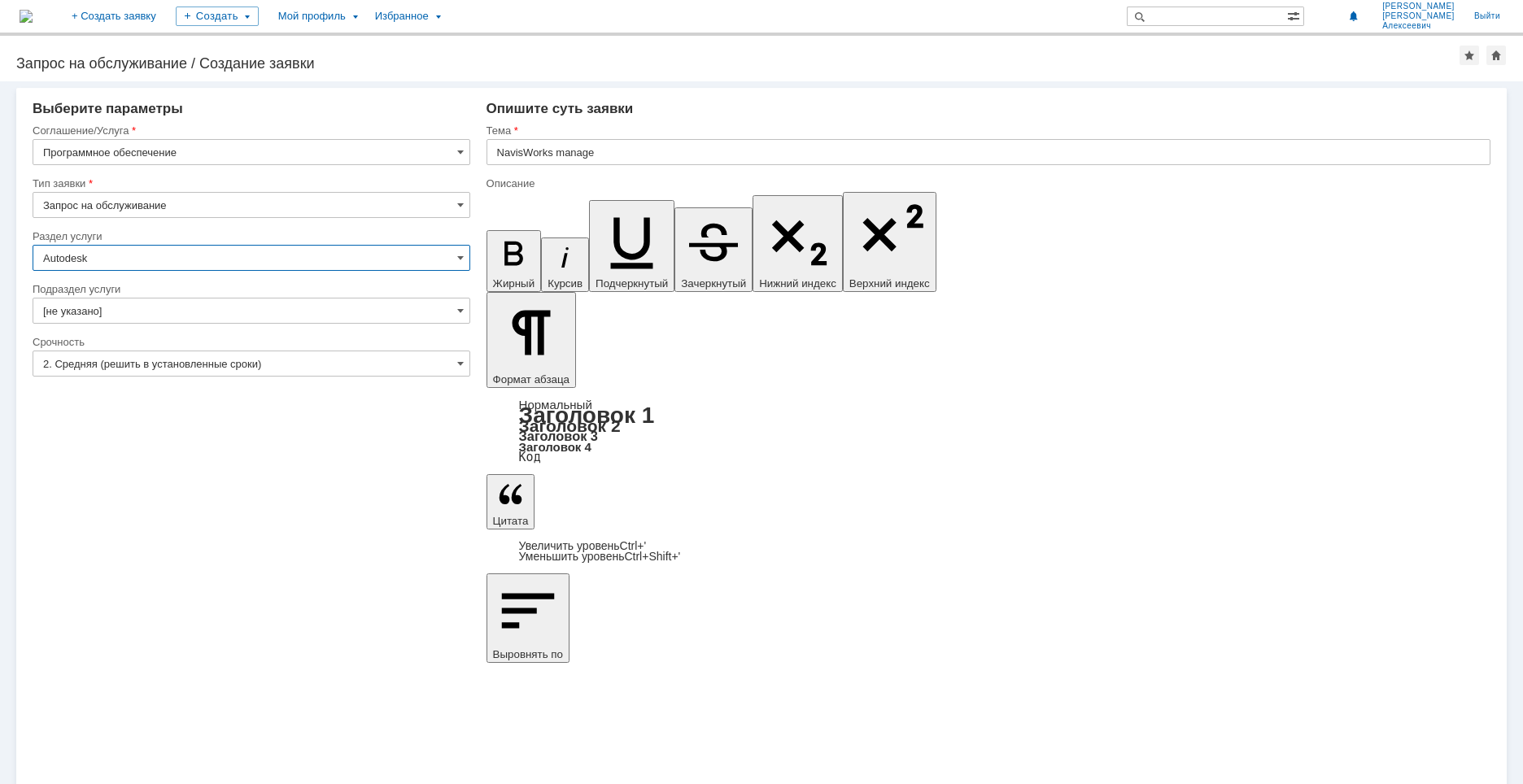
type input "Autodesk"
click at [496, 153] on input "NavisWorks manage" at bounding box center [988, 151] width 1004 height 26
click at [631, 156] on input "NavisWorks manage" at bounding box center [988, 151] width 1004 height 26
click at [495, 153] on input "NavisWorks manage" at bounding box center [988, 151] width 1004 height 26
type input "Установка программного обеспечения NavisWorks manage"
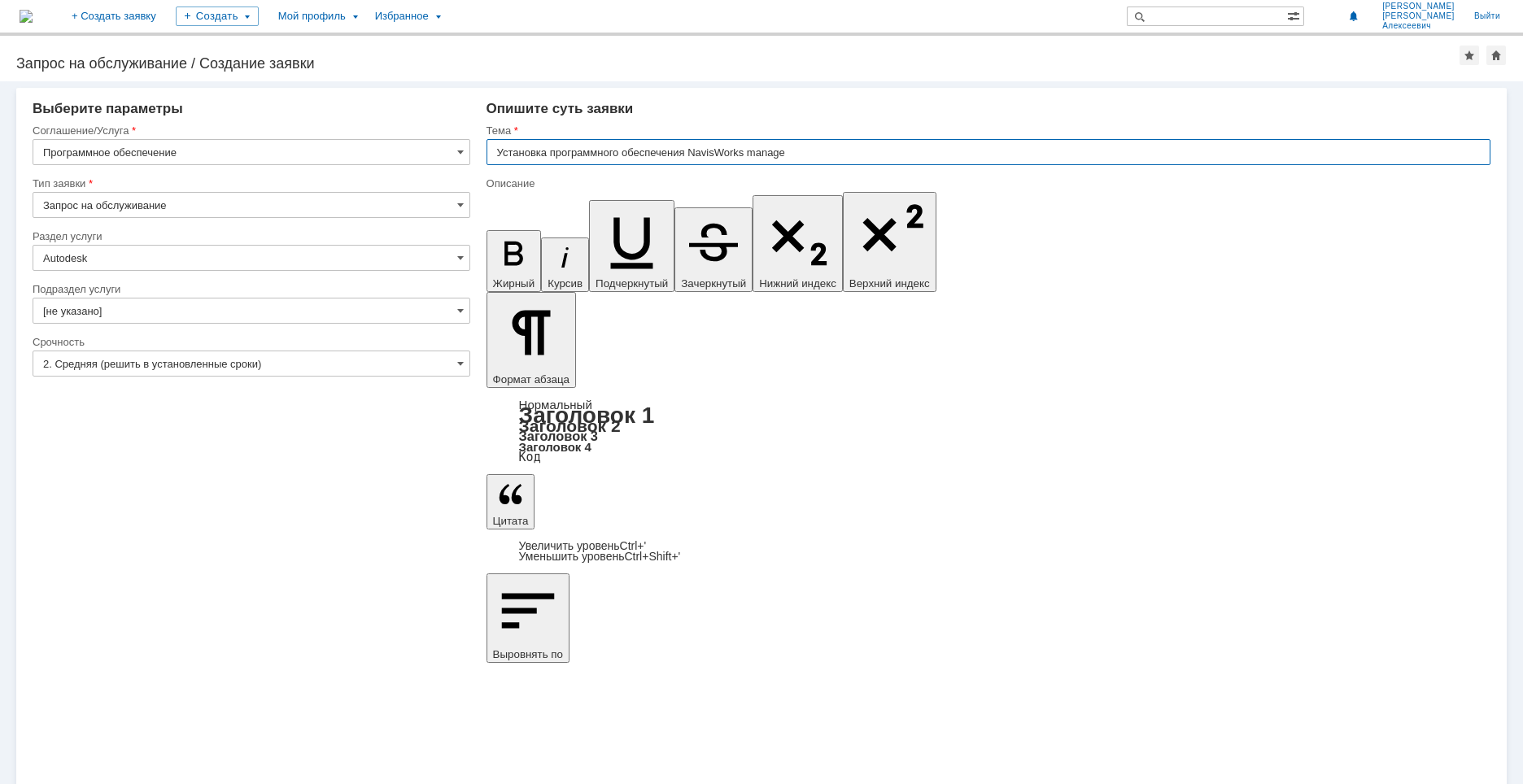
drag, startPoint x: 535, startPoint y: 5720, endPoint x: 497, endPoint y: 5717, distance: 38.1
